Goal: Transaction & Acquisition: Book appointment/travel/reservation

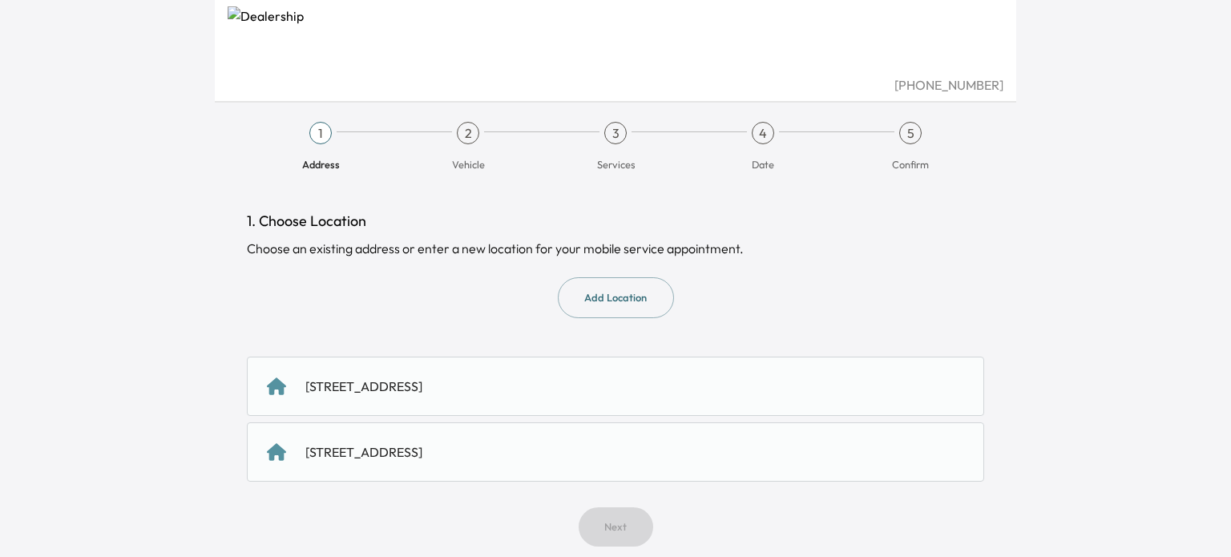
click at [422, 385] on div "[STREET_ADDRESS]" at bounding box center [363, 386] width 117 height 19
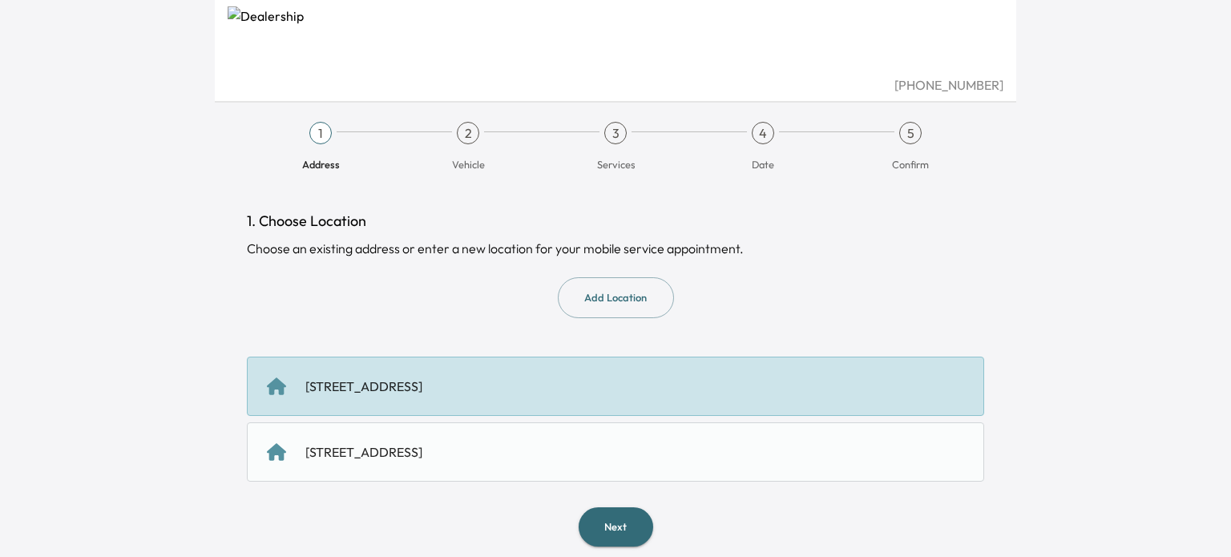
click at [621, 531] on button "Next" at bounding box center [616, 526] width 75 height 39
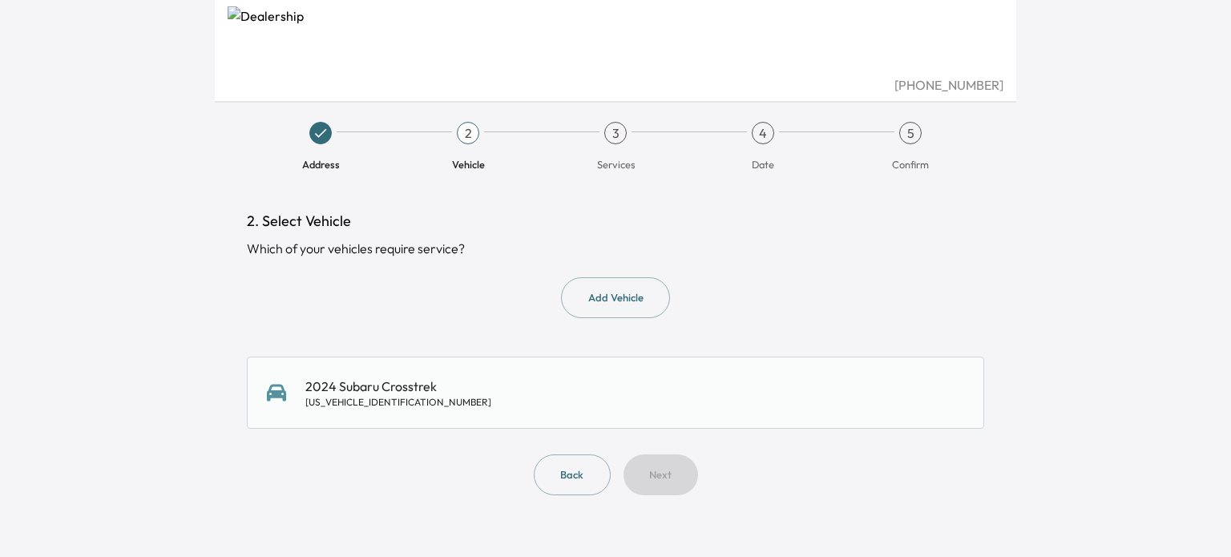
click at [409, 386] on div "2024 Subaru Crosstrek [US_VEHICLE_IDENTIFICATION_NUMBER]" at bounding box center [398, 393] width 186 height 32
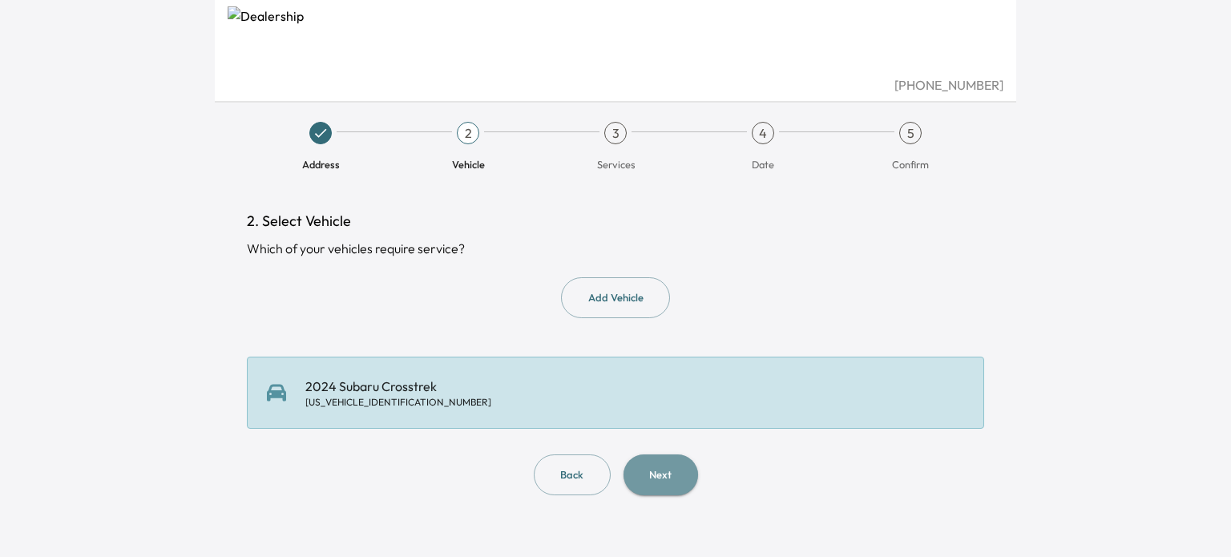
click at [647, 479] on button "Next" at bounding box center [661, 475] width 75 height 41
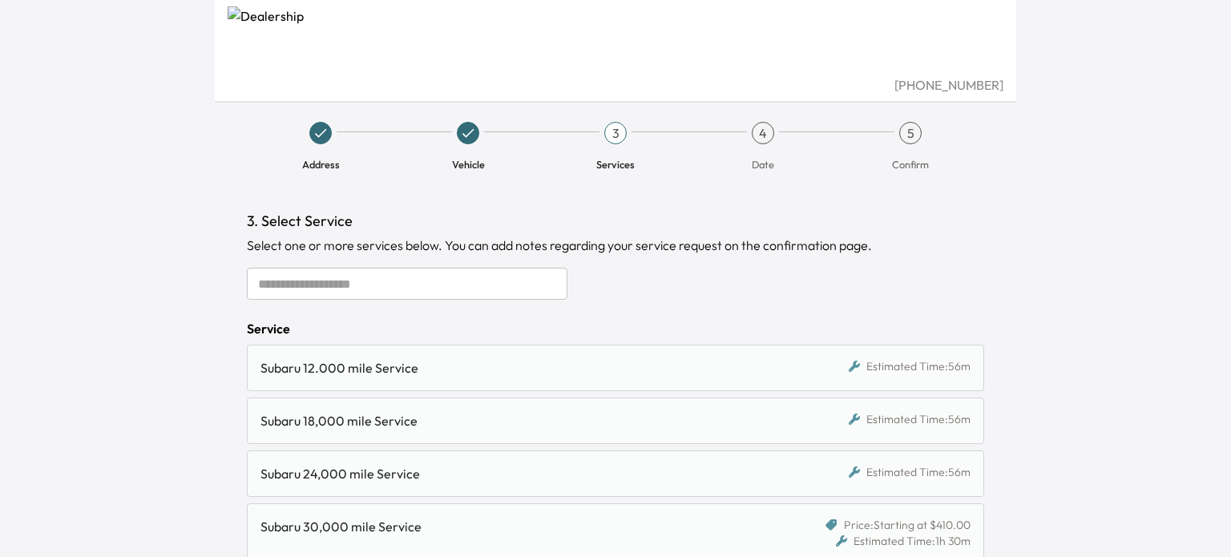
click at [419, 279] on input "text" at bounding box center [407, 284] width 321 height 32
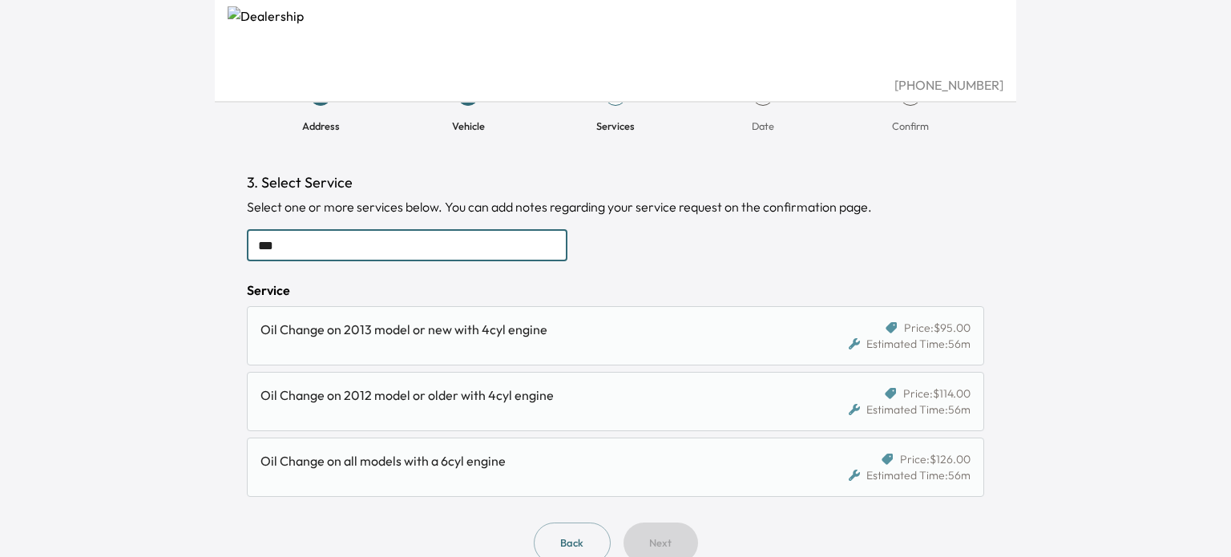
scroll to position [69, 0]
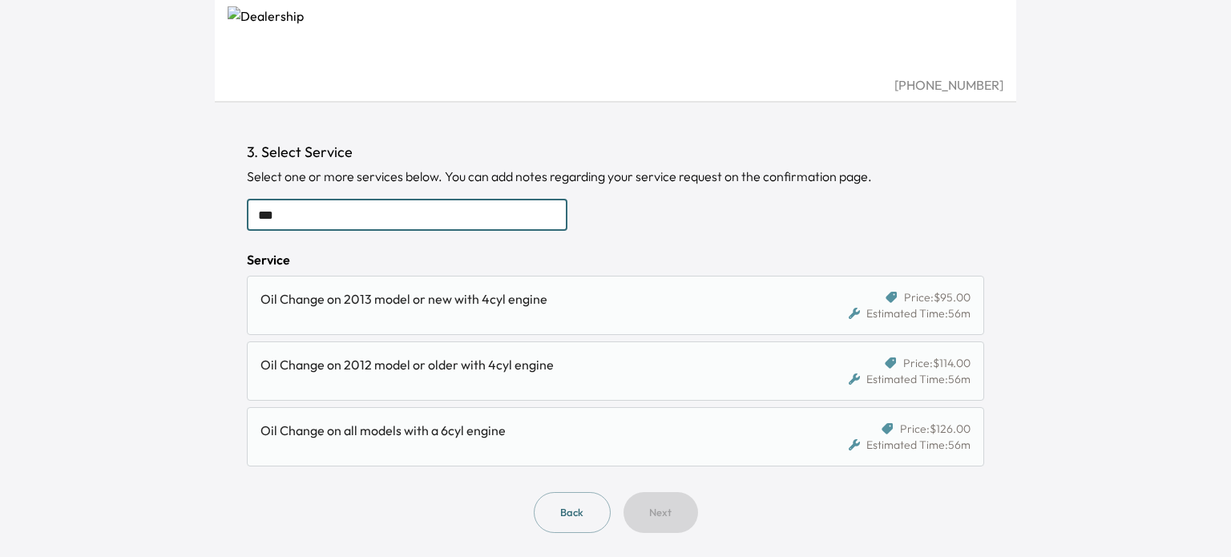
type input "***"
click at [477, 363] on div "Oil Change on 2012 model or older with 4cyl engine" at bounding box center [521, 364] width 520 height 19
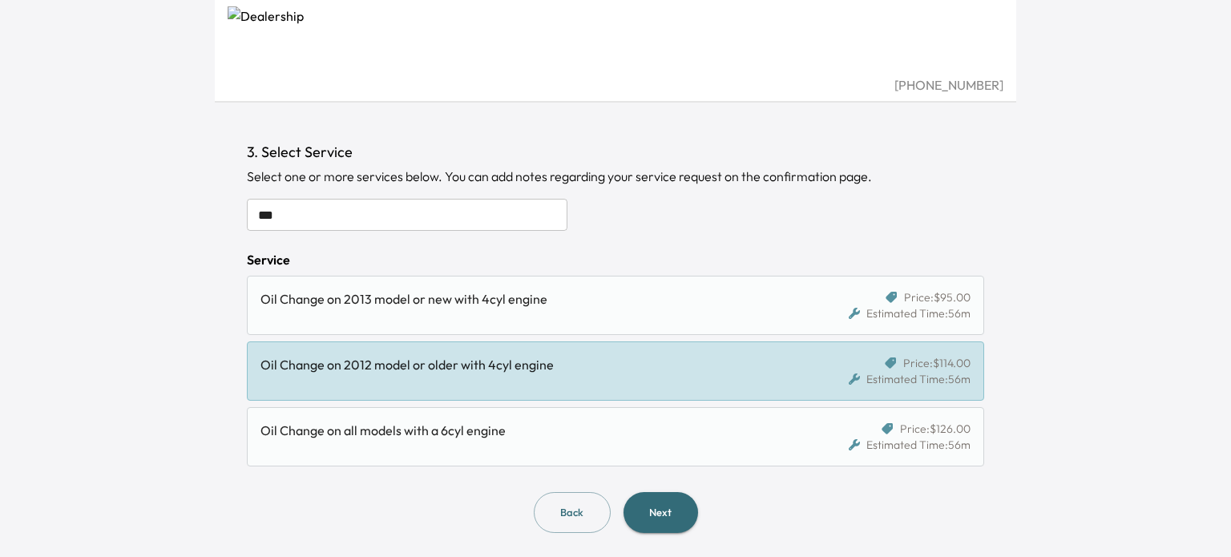
click at [659, 512] on button "Next" at bounding box center [661, 512] width 75 height 41
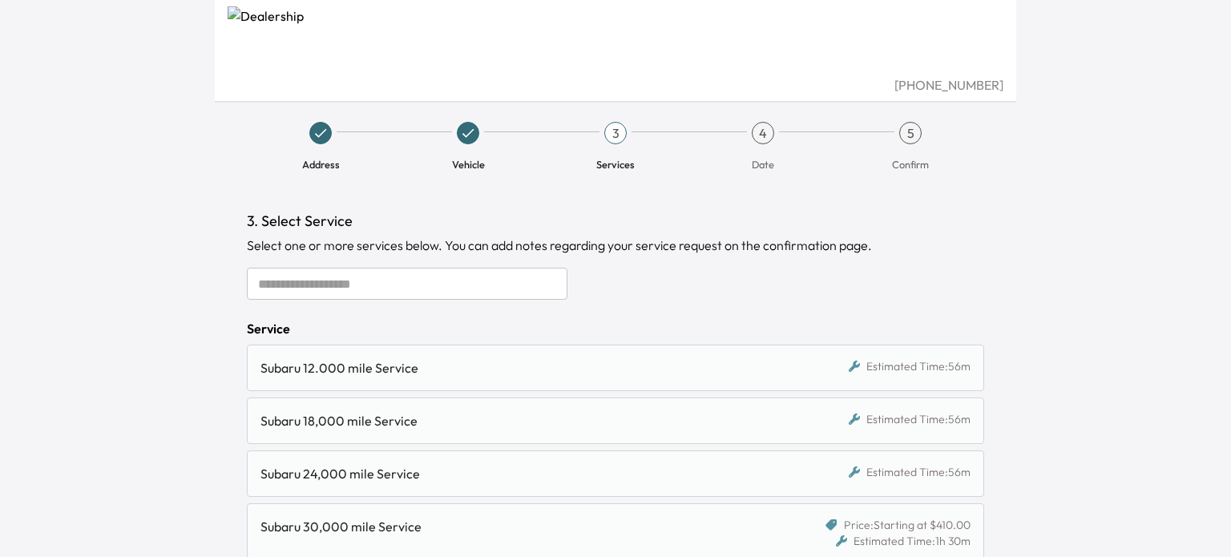
scroll to position [69, 0]
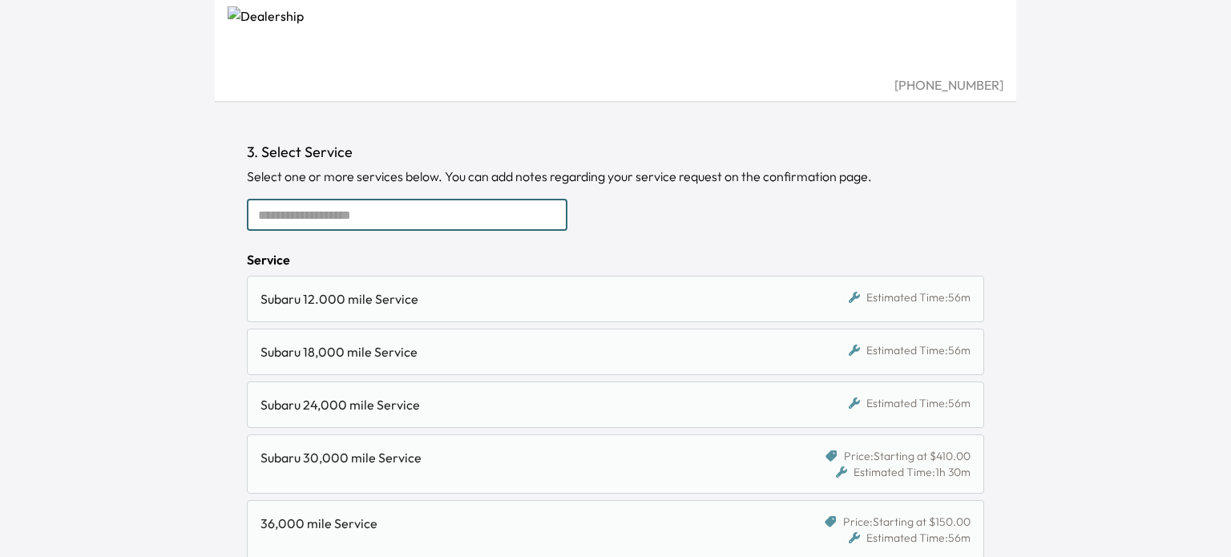
click at [325, 209] on input "text" at bounding box center [407, 215] width 321 height 32
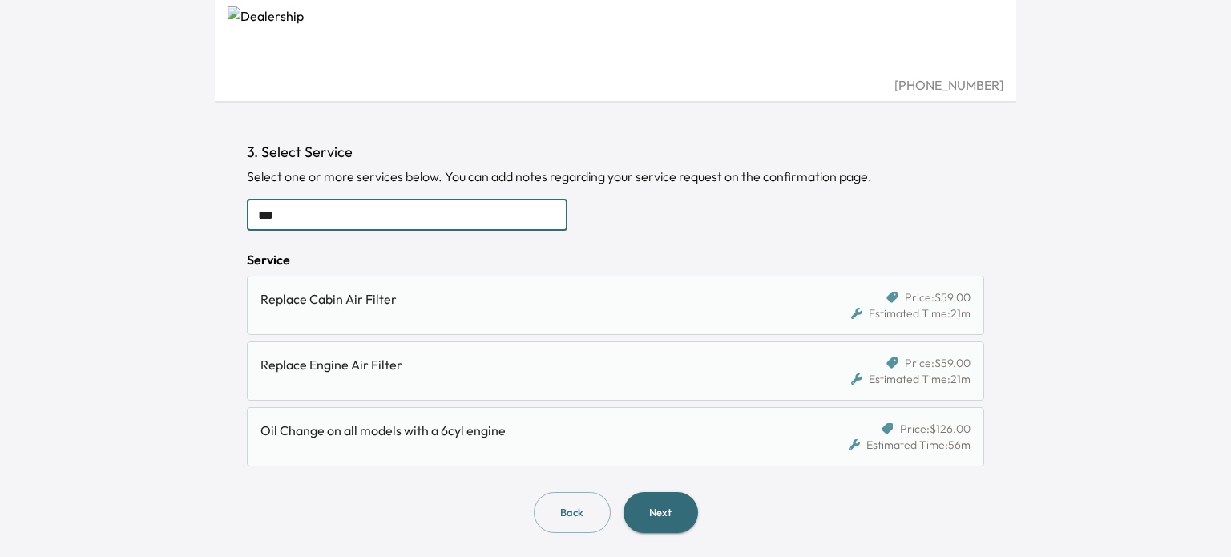
scroll to position [0, 0]
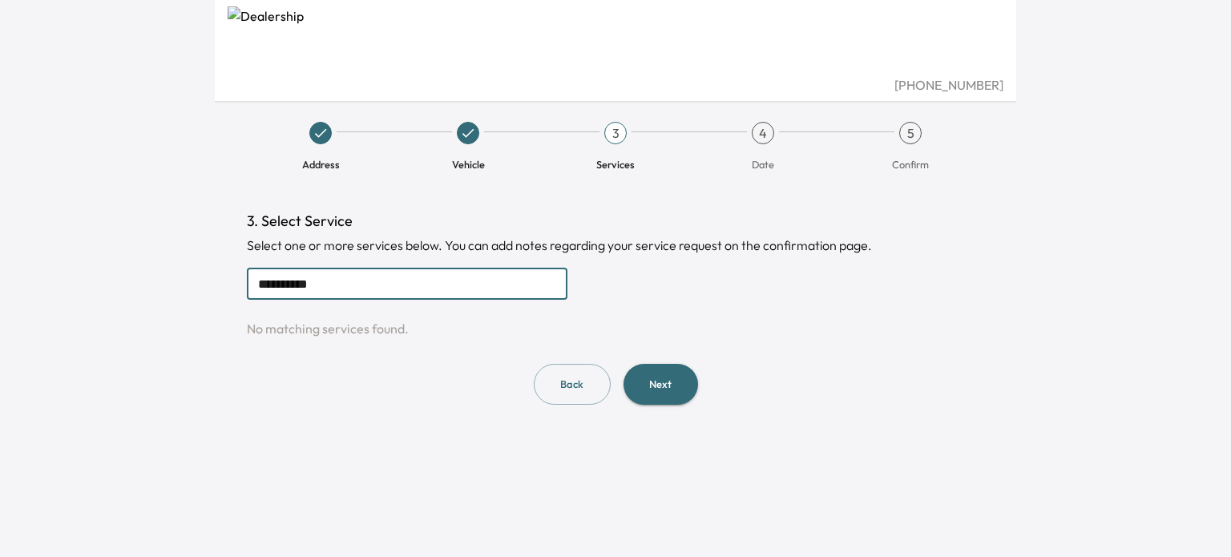
type input "**********"
click at [632, 394] on button "Next" at bounding box center [661, 384] width 75 height 41
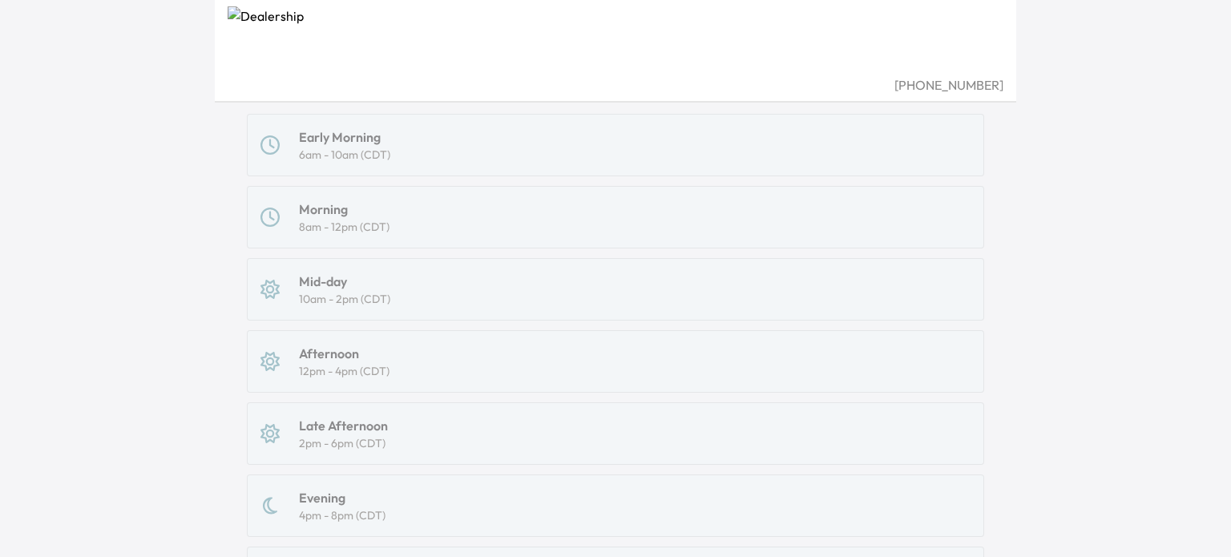
scroll to position [229, 0]
click at [314, 293] on div "Early Morning 6am - 10am (CDT) Morning 8am - 12pm (CDT) Mid-day 10am - 2pm (CDT…" at bounding box center [616, 362] width 738 height 495
click at [261, 290] on div "Early Morning 6am - 10am (CDT) Morning 8am - 12pm (CDT) Mid-day 10am - 2pm (CDT…" at bounding box center [616, 362] width 738 height 495
click at [686, 234] on div "Early Morning 6am - 10am (CDT) Morning 8am - 12pm (CDT) Mid-day 10am - 2pm (CDT…" at bounding box center [616, 362] width 738 height 495
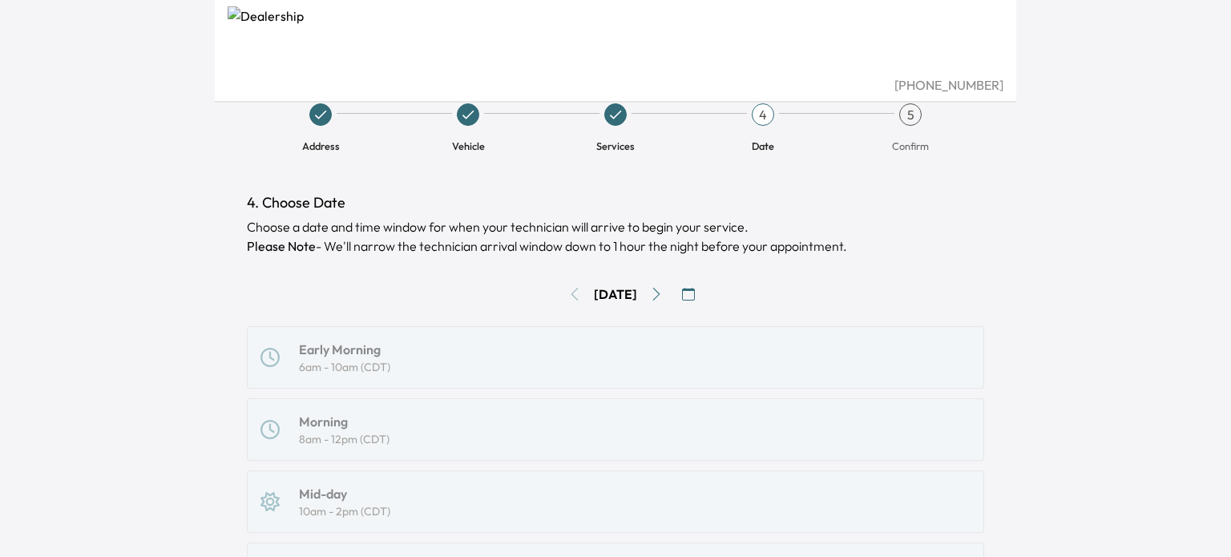
scroll to position [0, 0]
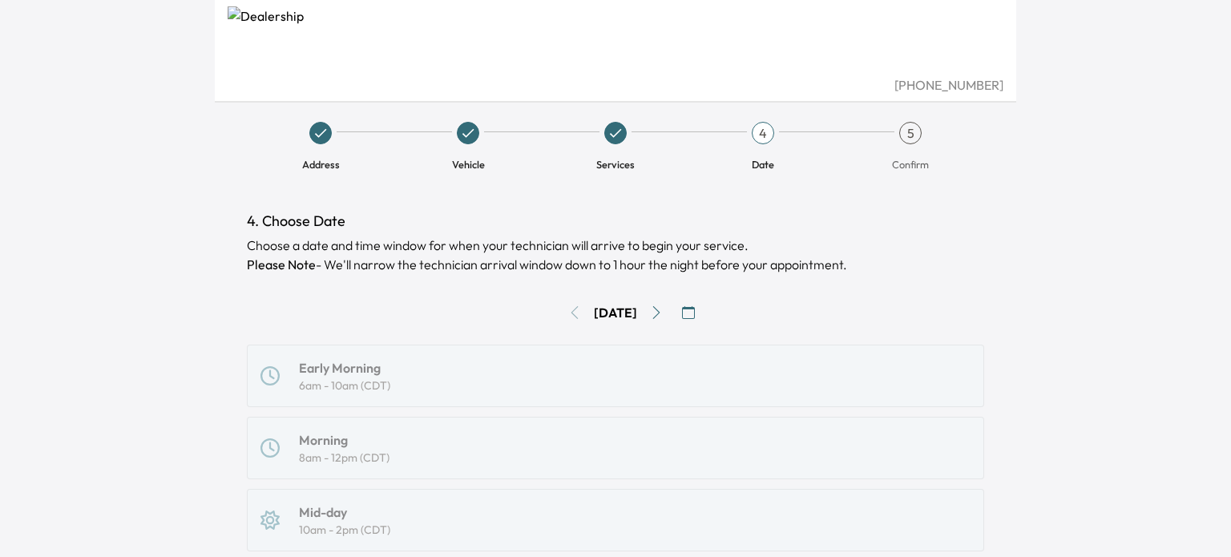
click at [661, 312] on icon "Go to next day" at bounding box center [656, 312] width 13 height 13
click at [663, 312] on icon "Go to next day" at bounding box center [656, 312] width 13 height 13
click at [695, 313] on icon "button" at bounding box center [688, 312] width 13 height 13
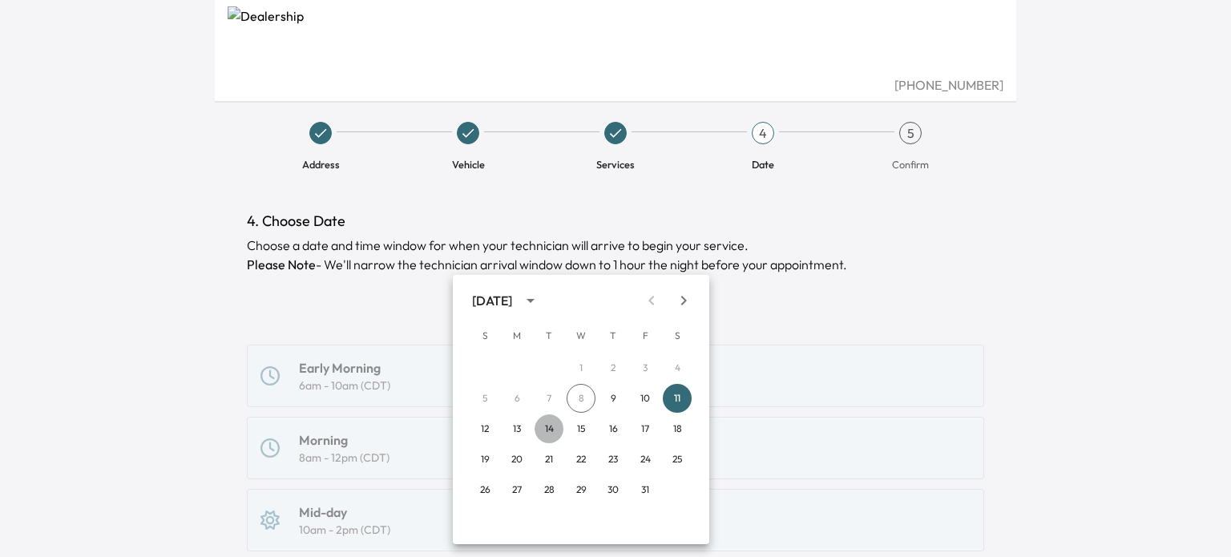
click at [549, 430] on button "14" at bounding box center [549, 428] width 29 height 29
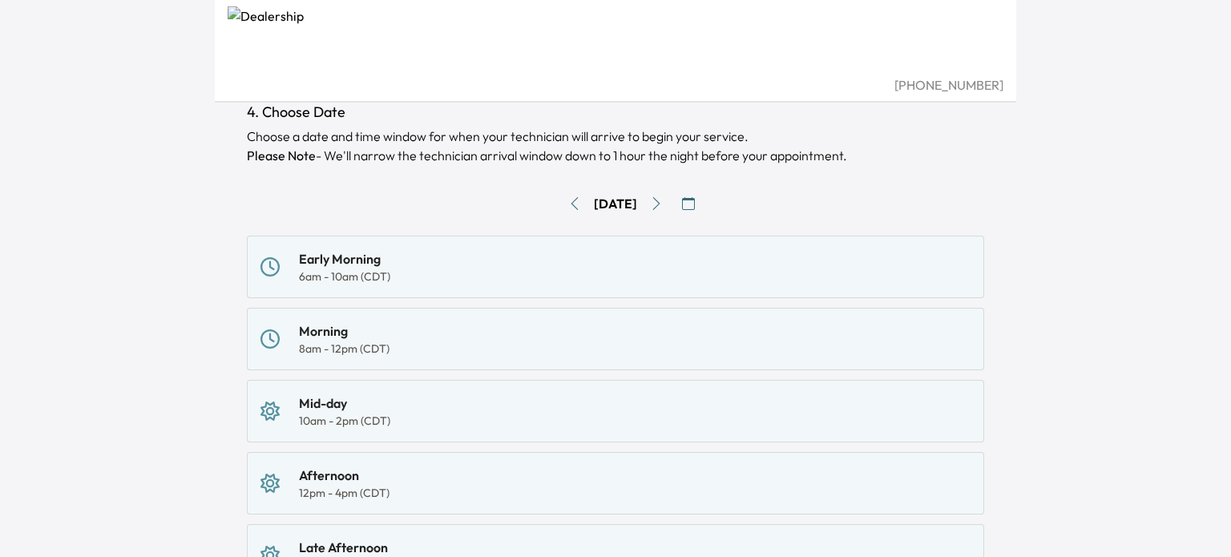
scroll to position [111, 0]
click at [349, 405] on div "Mid-day" at bounding box center [344, 400] width 91 height 19
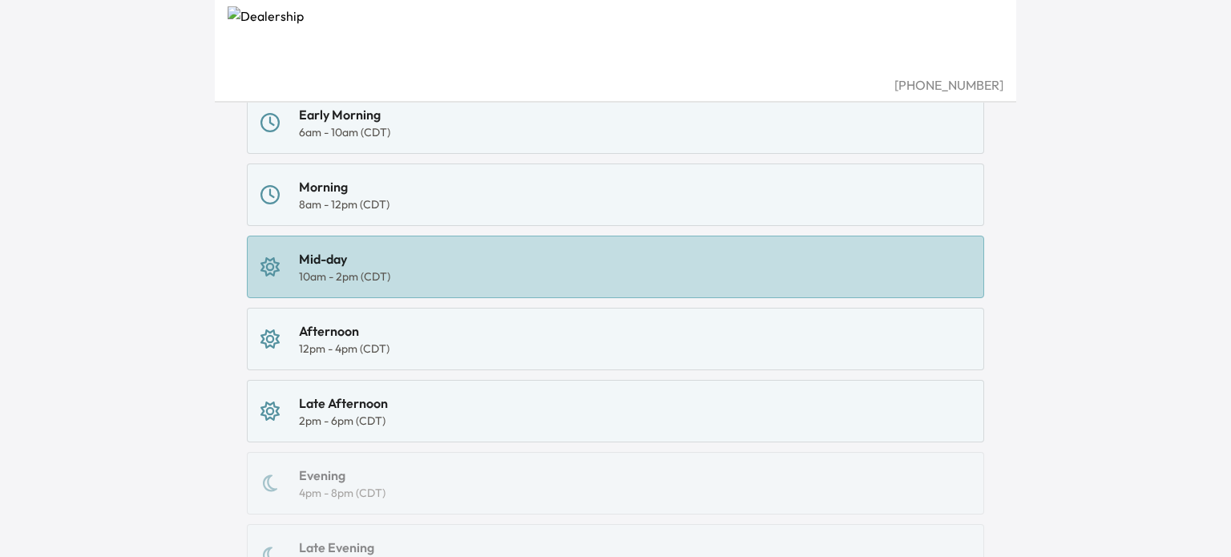
scroll to position [277, 0]
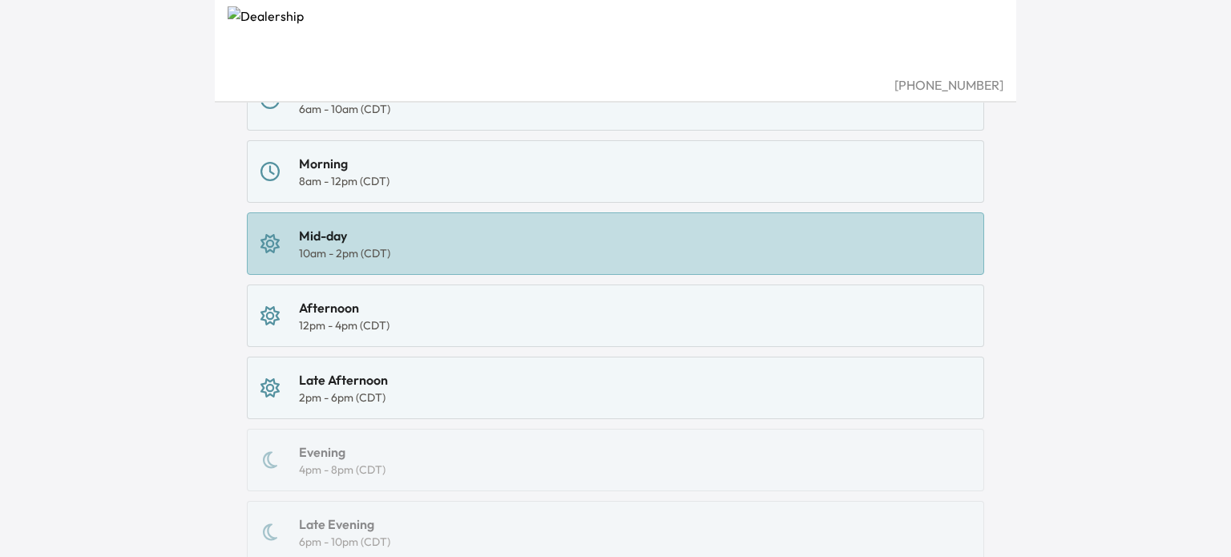
click at [338, 314] on div "Afternoon" at bounding box center [344, 307] width 91 height 19
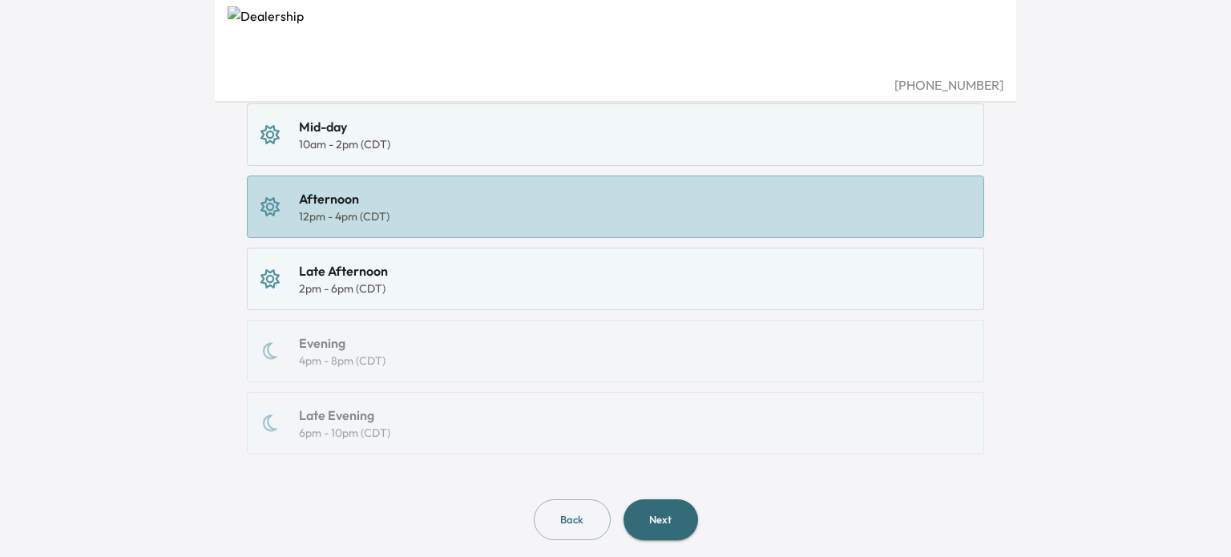
scroll to position [417, 0]
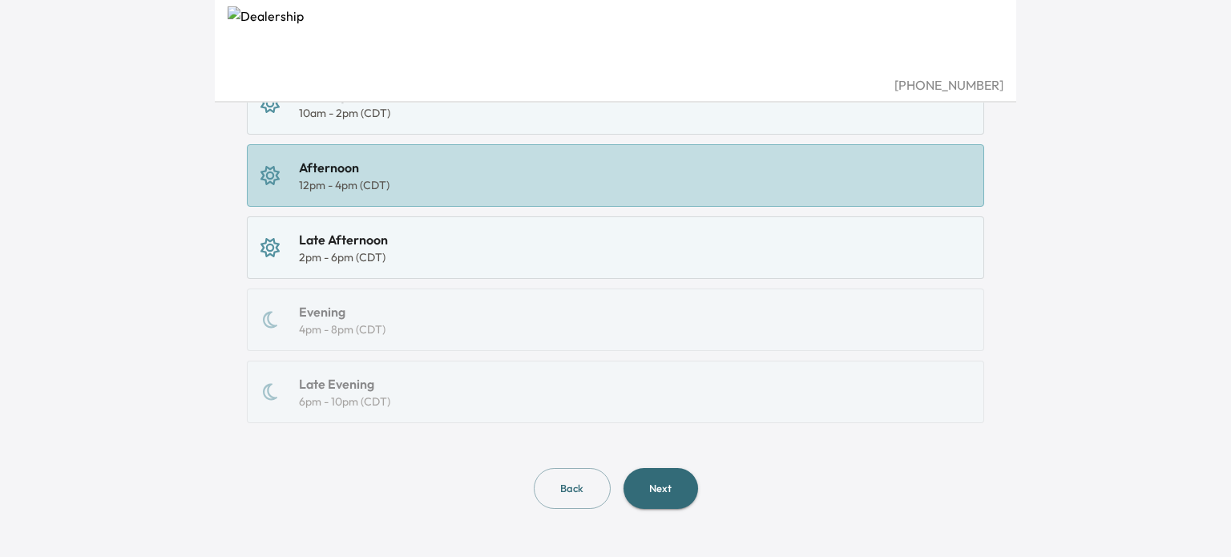
click at [671, 483] on button "Next" at bounding box center [661, 488] width 75 height 41
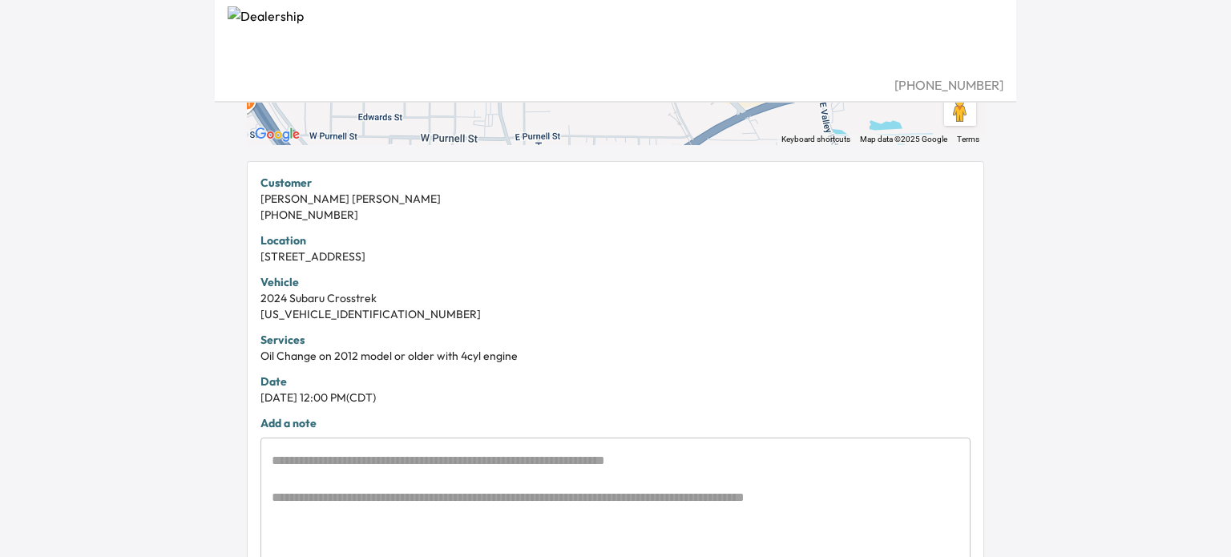
scroll to position [289, 0]
